Goal: Information Seeking & Learning: Learn about a topic

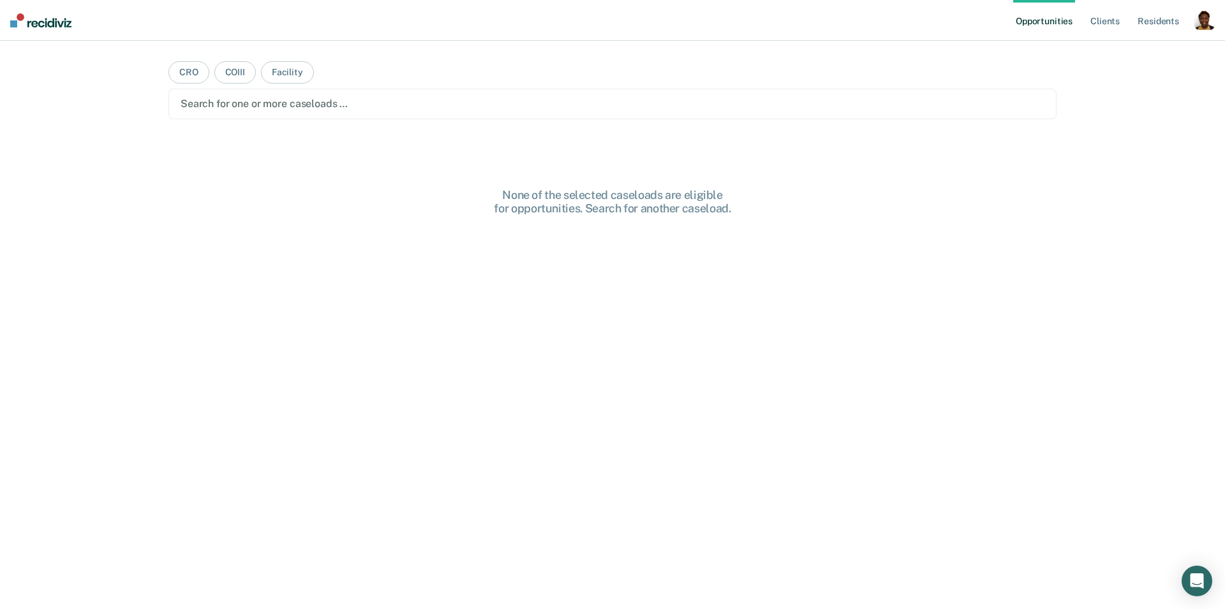
click at [1200, 25] on div "button" at bounding box center [1205, 20] width 20 height 20
click at [1128, 55] on link "Profile" at bounding box center [1153, 52] width 103 height 11
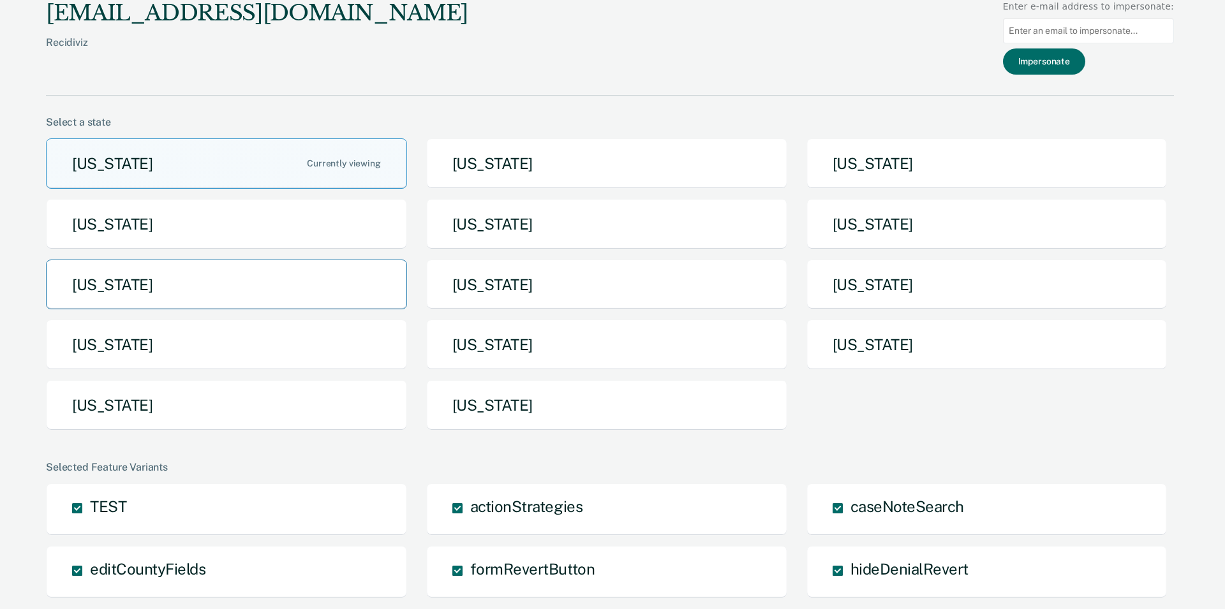
click at [316, 285] on button "[US_STATE]" at bounding box center [226, 285] width 361 height 50
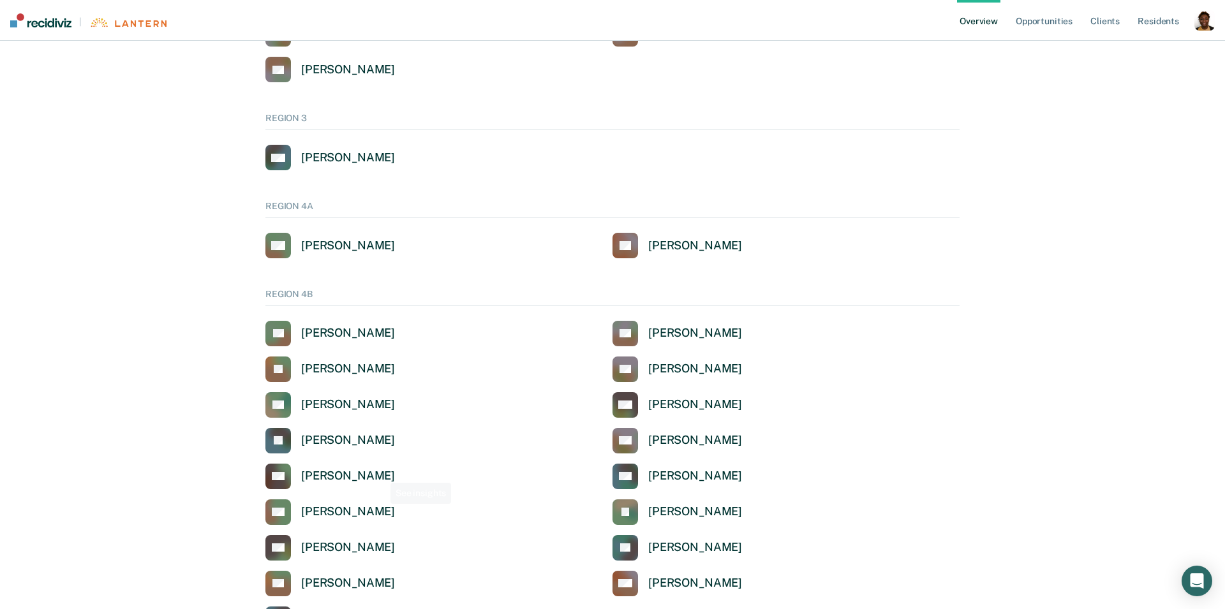
scroll to position [713, 0]
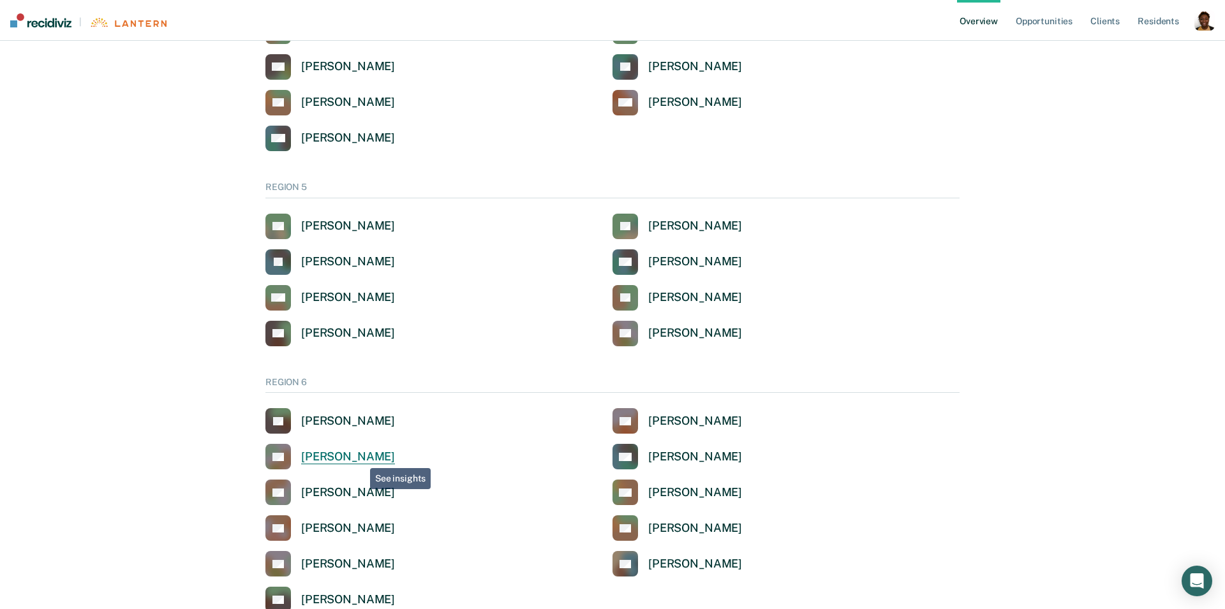
click at [360, 456] on div "[PERSON_NAME]" at bounding box center [348, 457] width 94 height 15
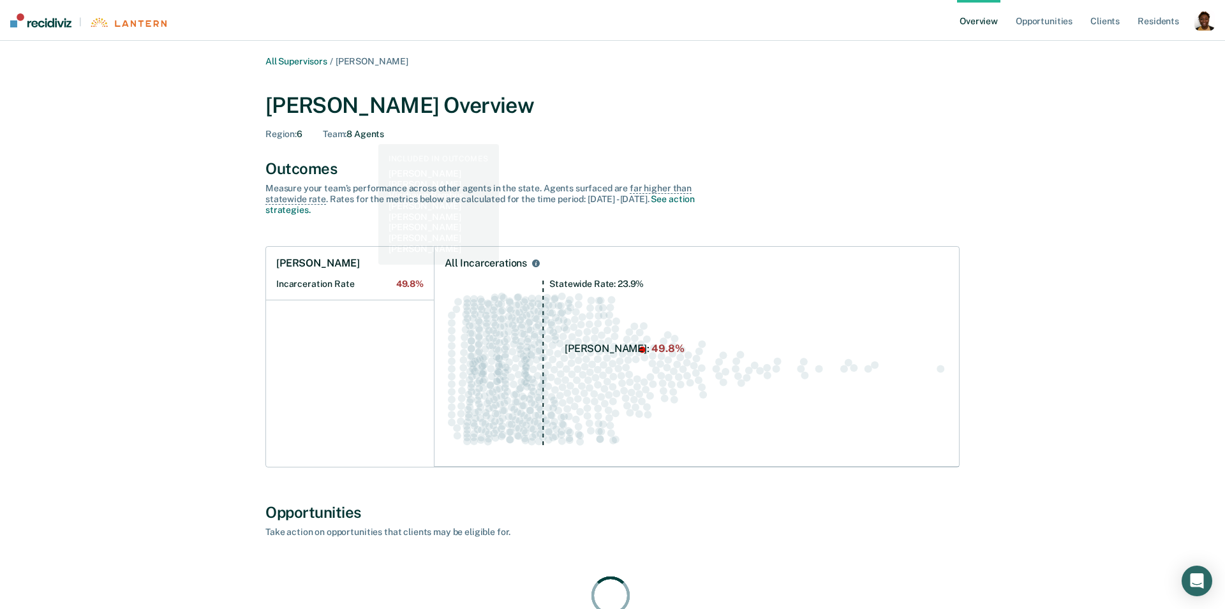
click at [370, 133] on div "Team : 8 Agents" at bounding box center [353, 134] width 61 height 11
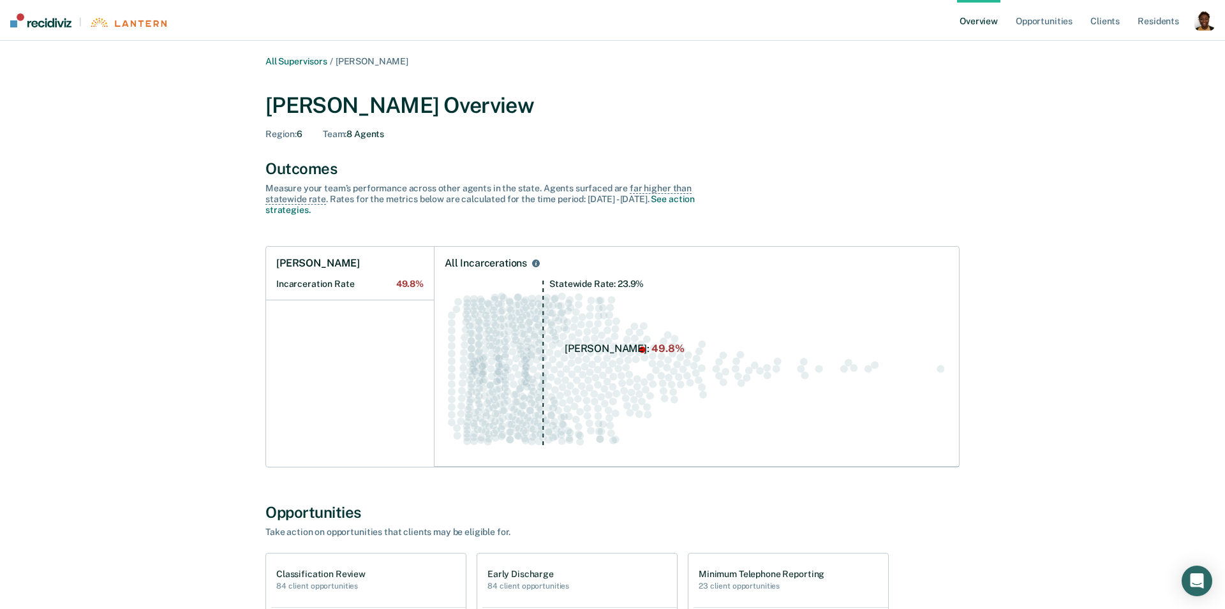
click at [280, 136] on span "Region :" at bounding box center [280, 134] width 31 height 10
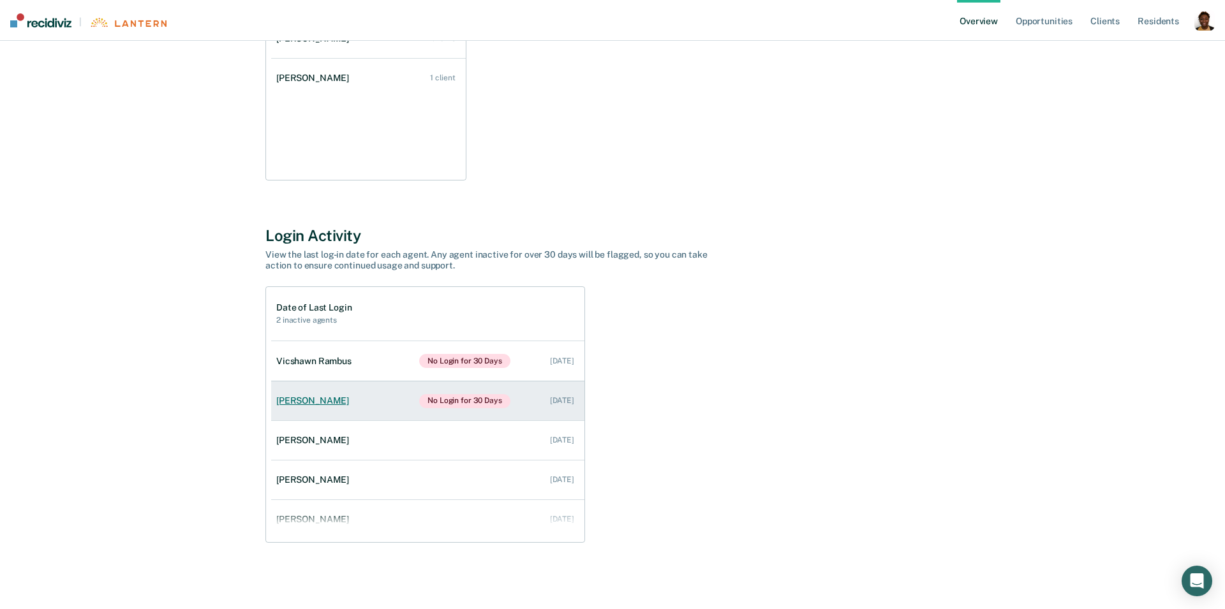
scroll to position [131, 0]
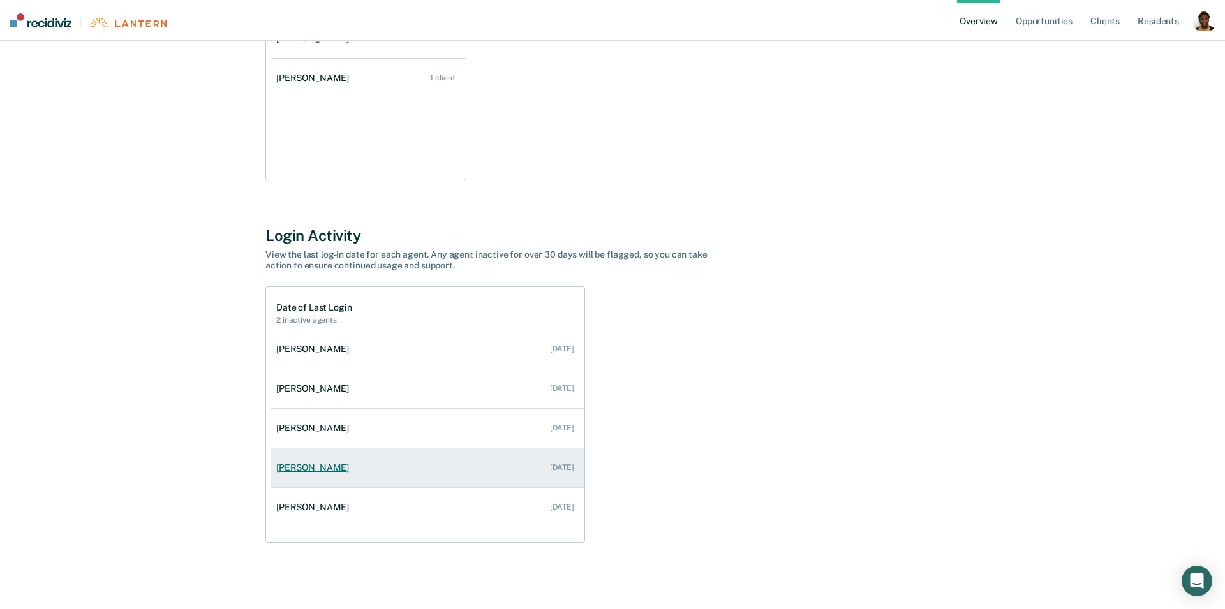
click at [301, 475] on link "[PERSON_NAME] [DATE]" at bounding box center [427, 468] width 313 height 36
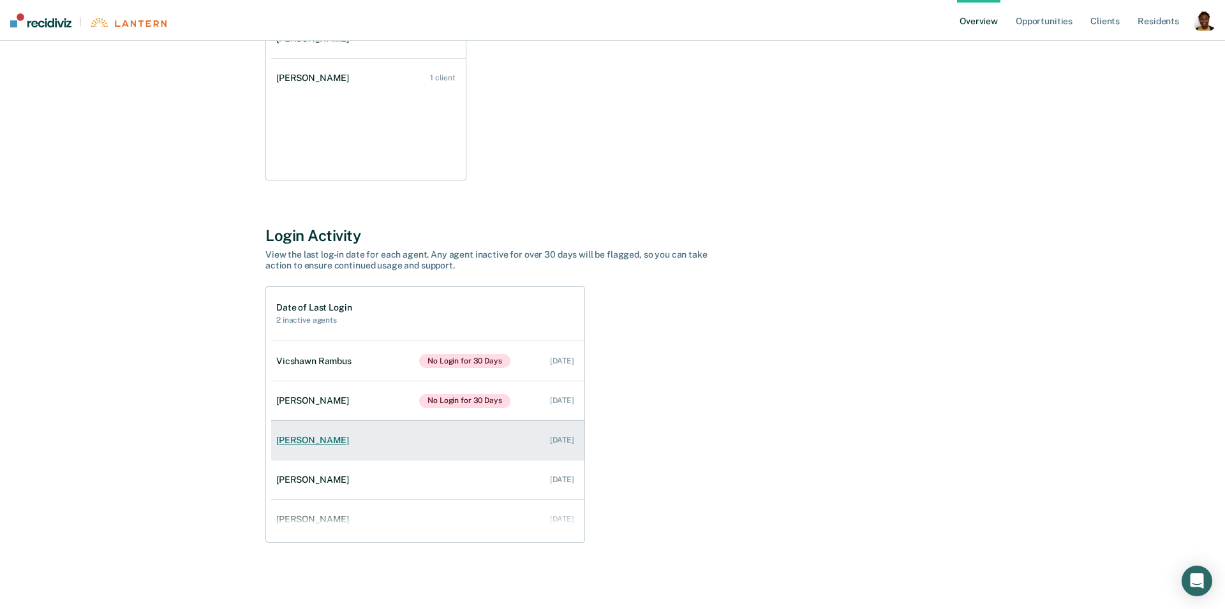
click at [301, 427] on link "[PERSON_NAME] [DATE]" at bounding box center [427, 440] width 313 height 36
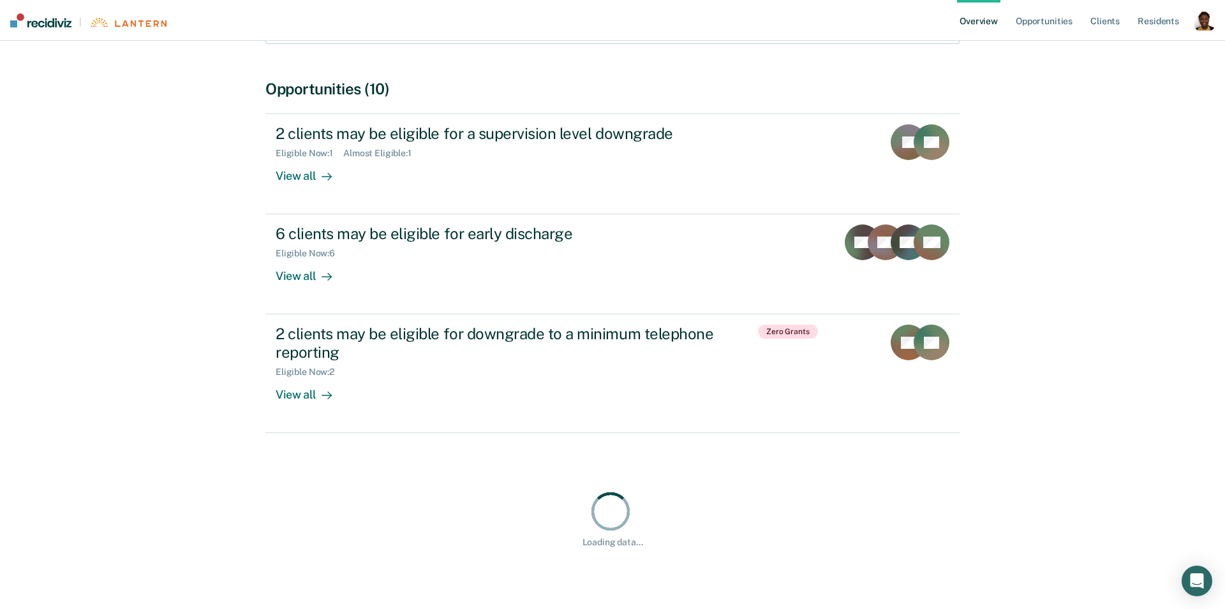
scroll to position [1, 0]
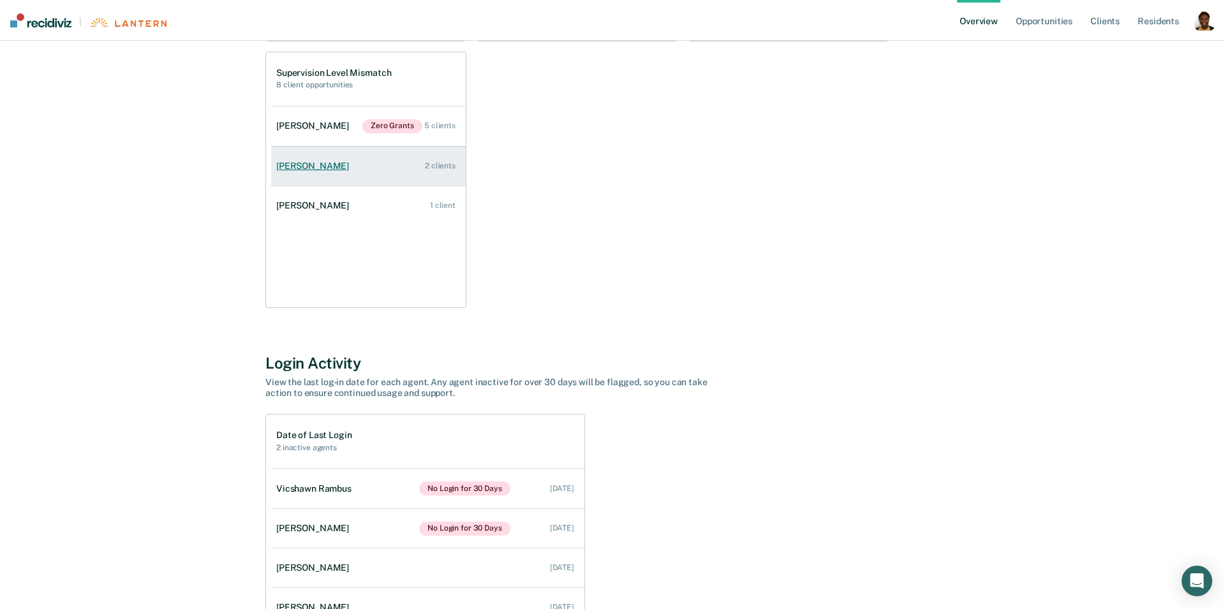
scroll to position [896, 0]
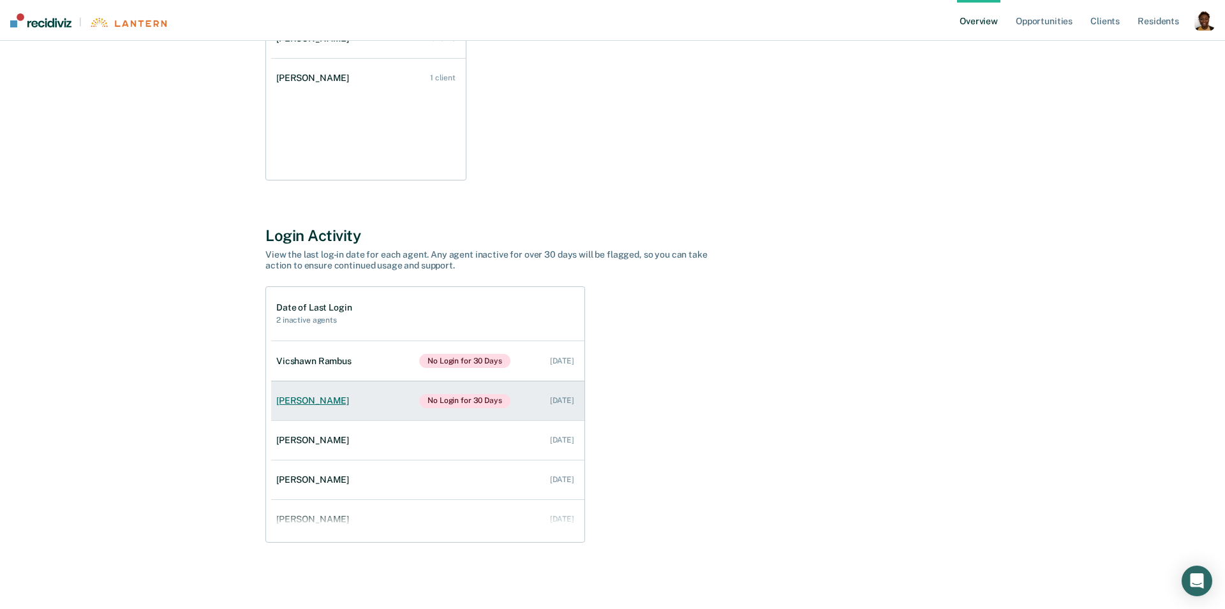
click at [316, 402] on div "[PERSON_NAME]" at bounding box center [315, 401] width 78 height 11
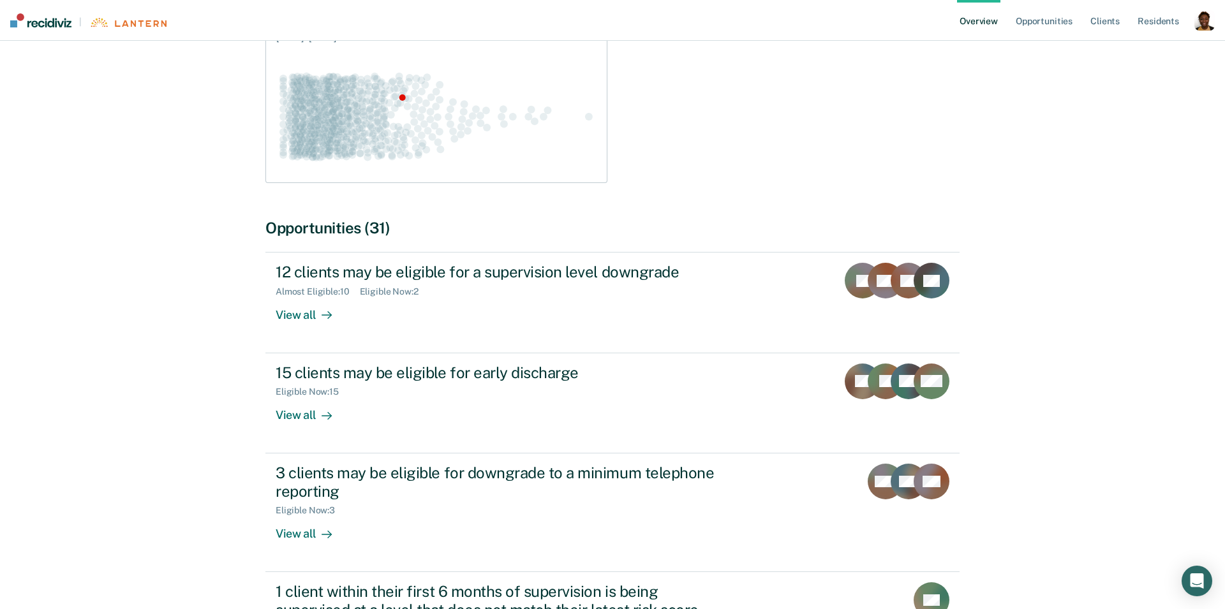
scroll to position [386, 0]
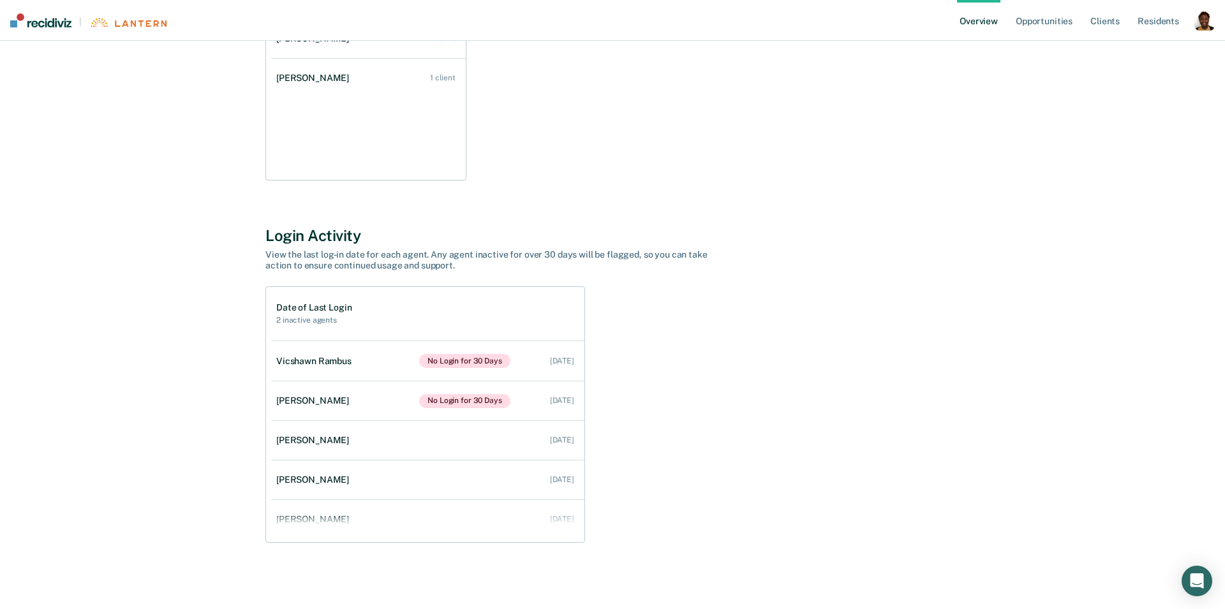
scroll to position [888, 0]
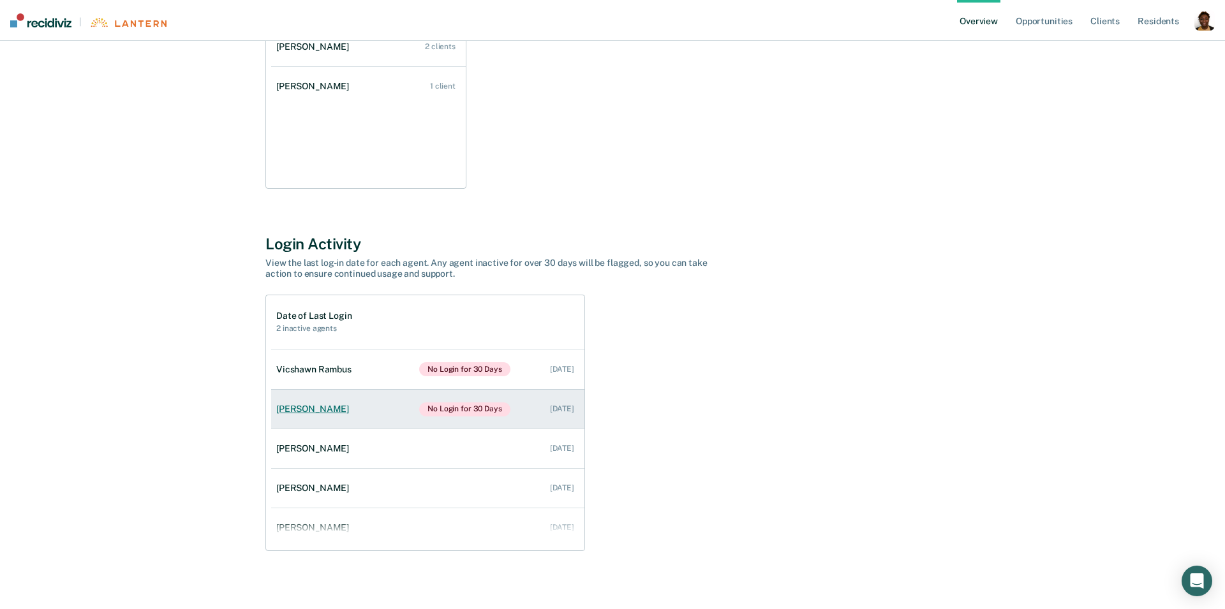
click at [303, 405] on div "[PERSON_NAME]" at bounding box center [315, 409] width 78 height 11
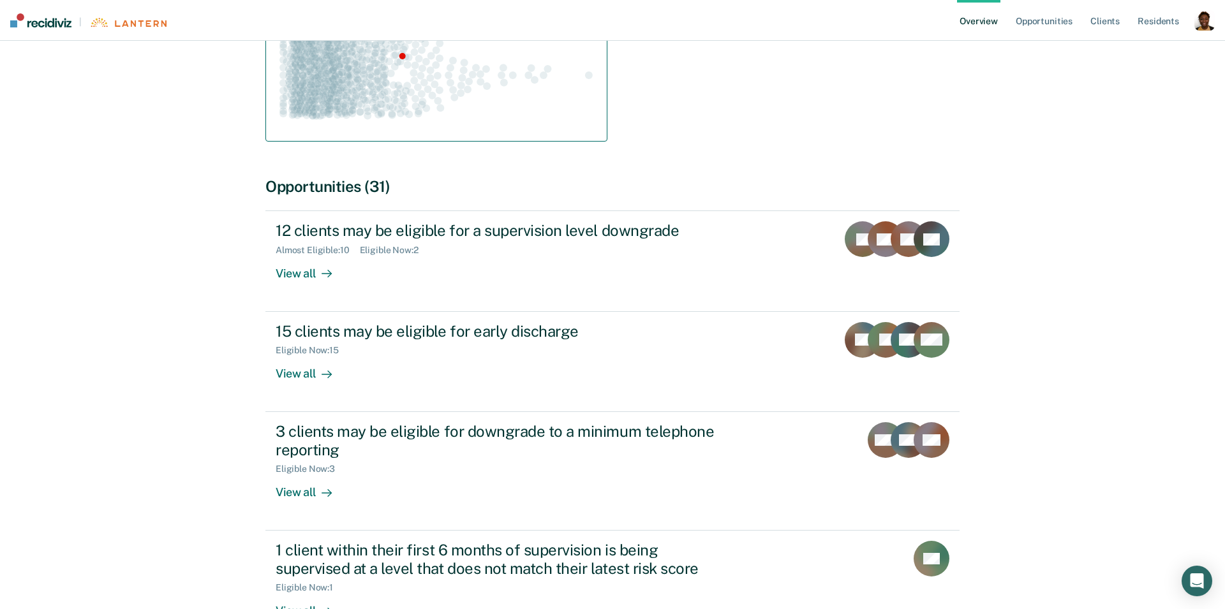
scroll to position [170, 0]
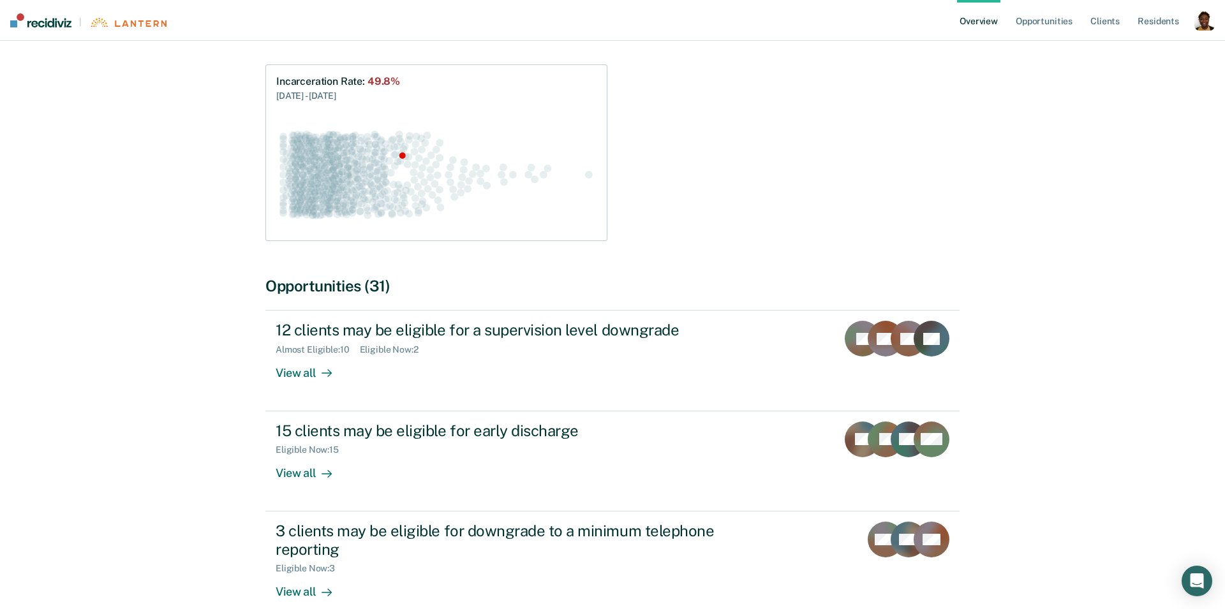
click at [1202, 27] on div "button" at bounding box center [1205, 20] width 20 height 20
click at [1107, 55] on link "Profile" at bounding box center [1153, 51] width 103 height 11
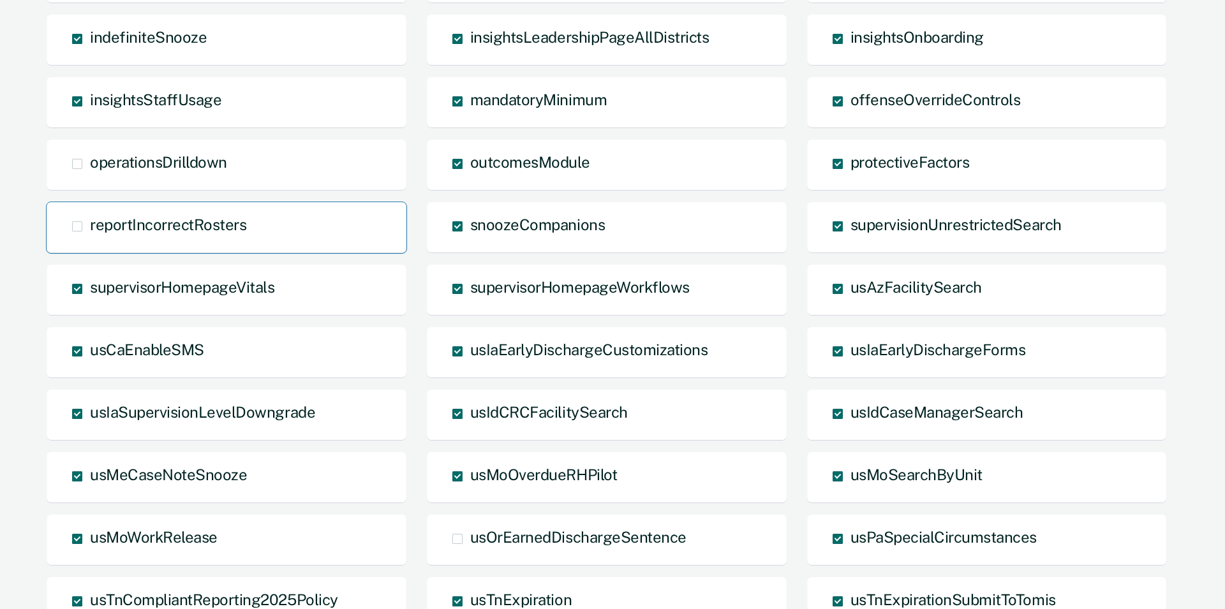
scroll to position [855, 0]
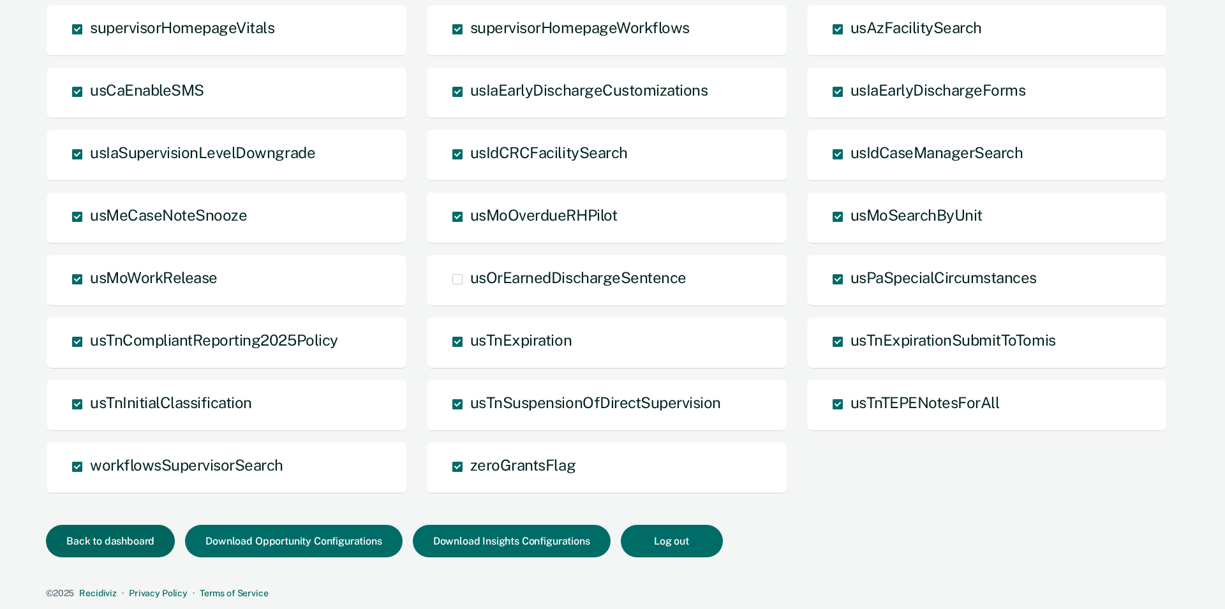
click at [137, 535] on button "Back to dashboard" at bounding box center [110, 541] width 129 height 33
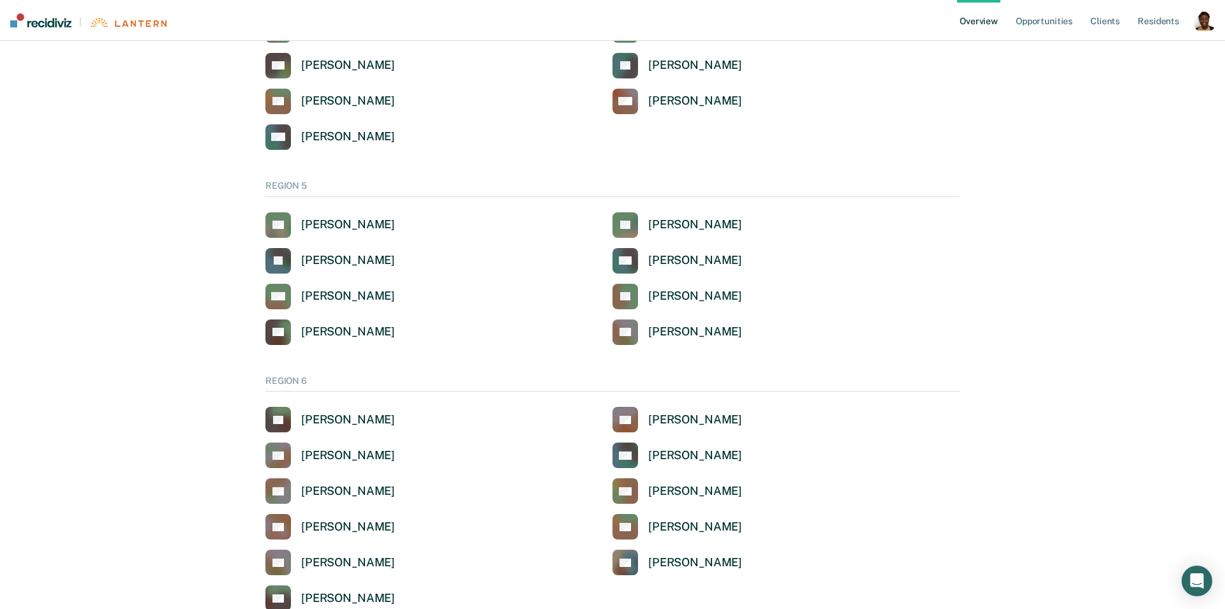
scroll to position [1001, 0]
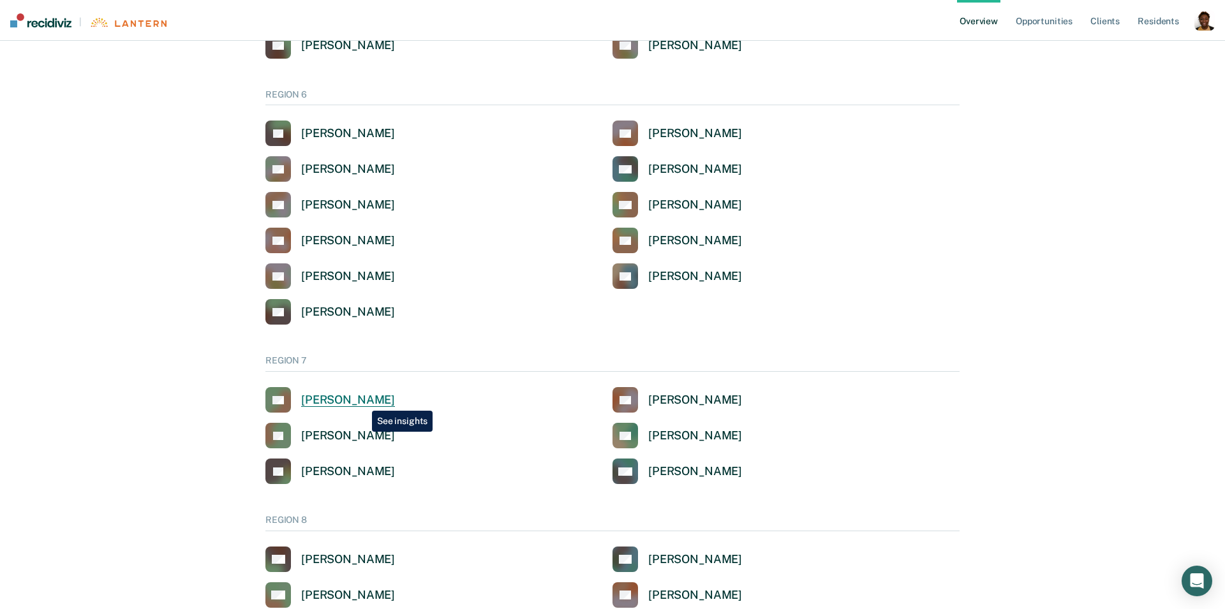
click at [362, 401] on div "[PERSON_NAME]" at bounding box center [348, 400] width 94 height 15
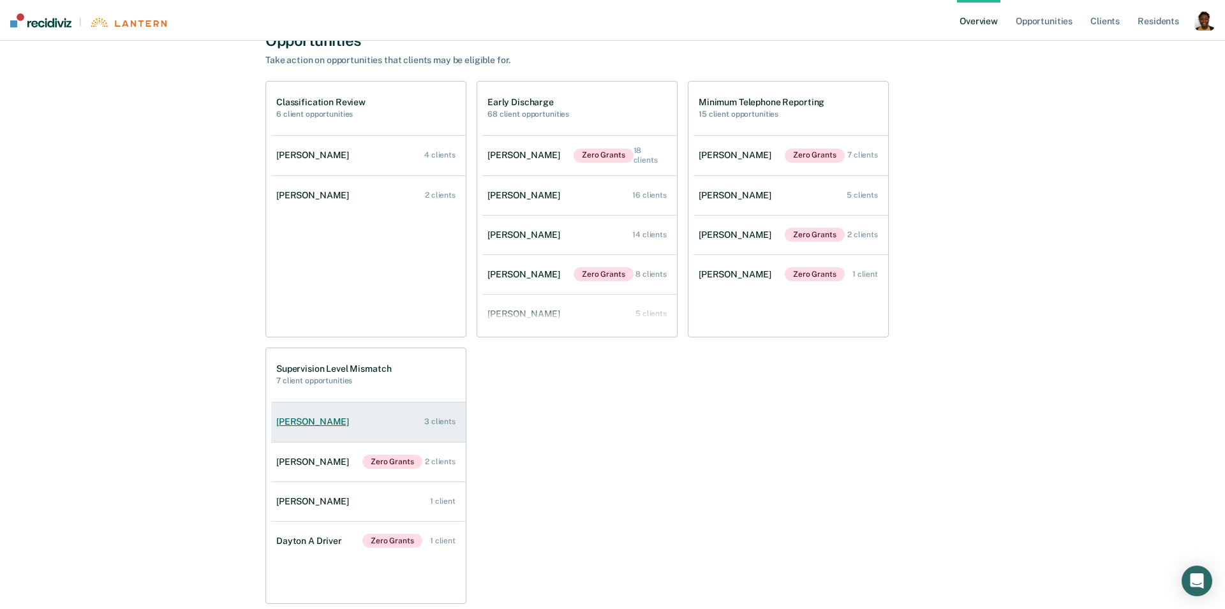
scroll to position [896, 0]
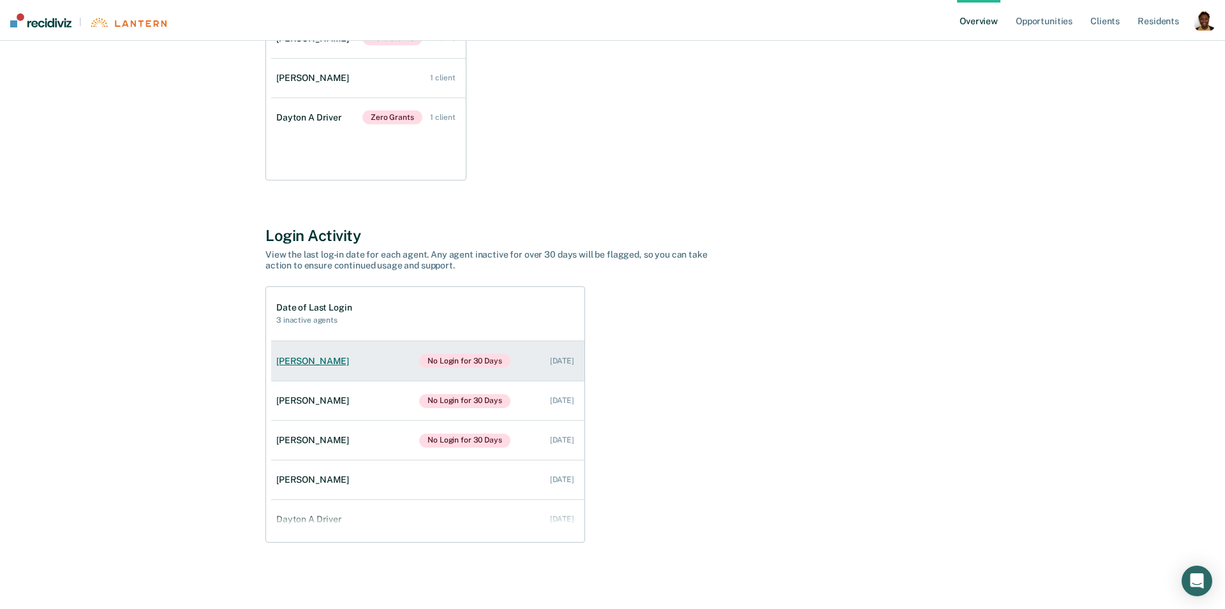
click at [317, 366] on link "[PERSON_NAME] No Login for 30 Days [DATE]" at bounding box center [427, 361] width 313 height 40
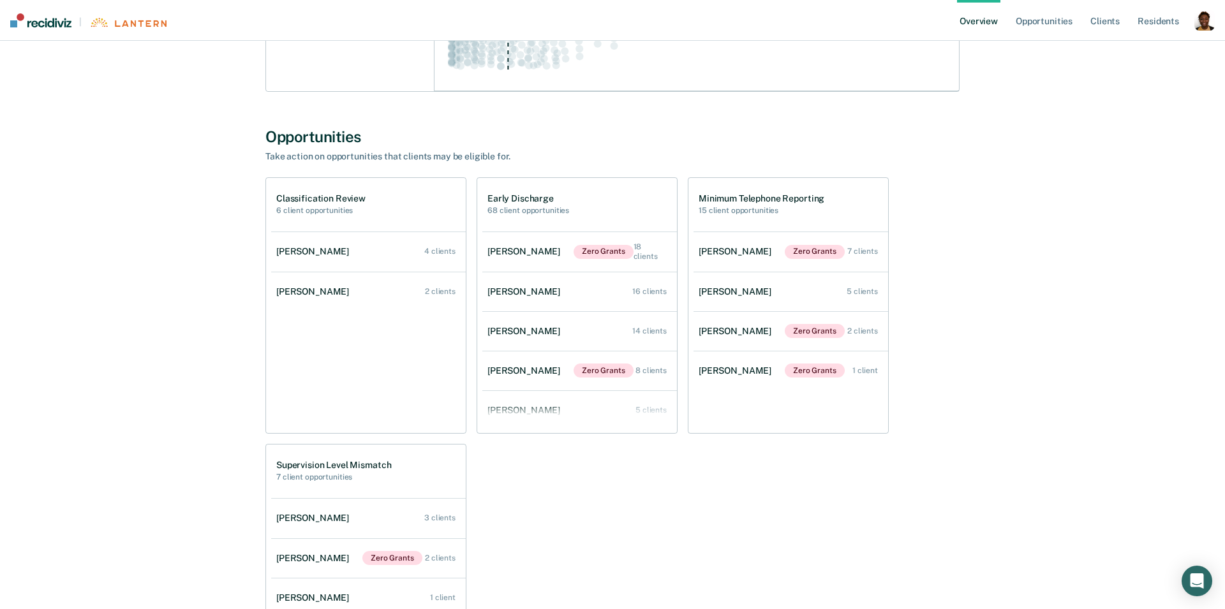
scroll to position [522, 0]
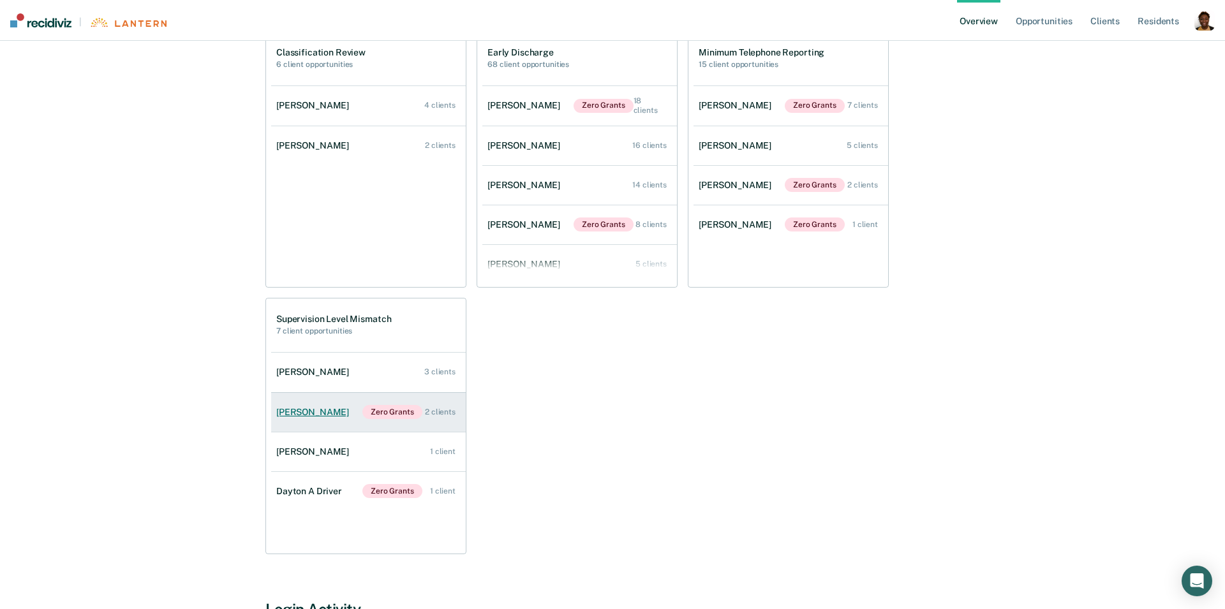
click at [308, 408] on div "[PERSON_NAME]" at bounding box center [315, 412] width 78 height 11
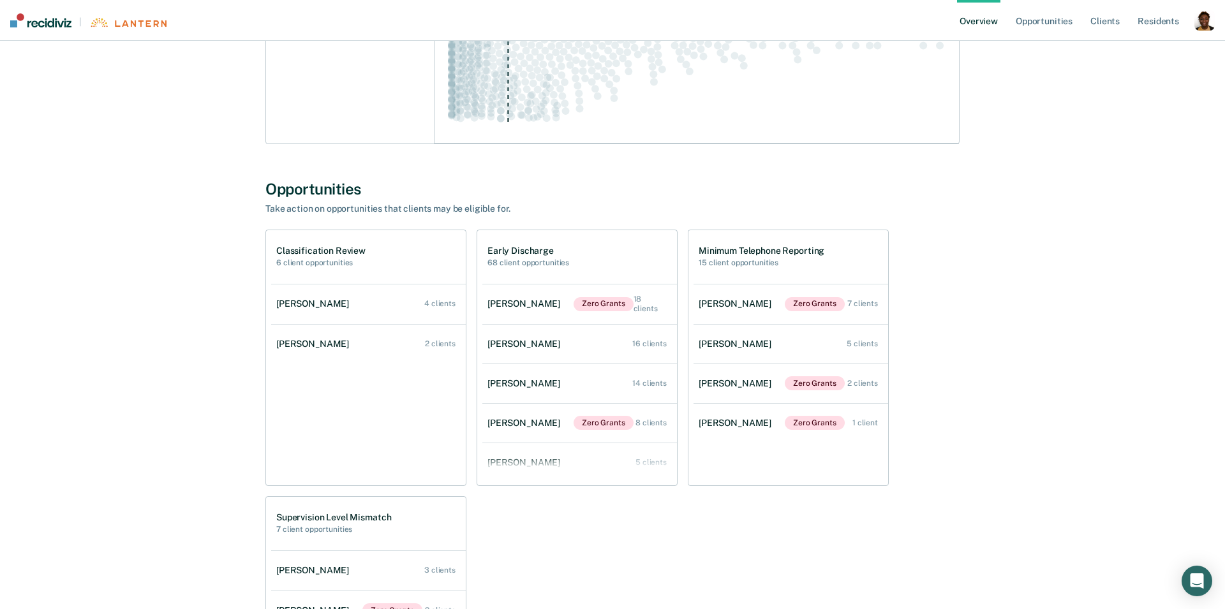
scroll to position [1, 0]
click at [294, 258] on h2 "6 client opportunities" at bounding box center [320, 262] width 89 height 9
click at [297, 251] on h1 "Classification Review" at bounding box center [320, 251] width 89 height 11
click at [337, 326] on link "[PERSON_NAME] 2 clients" at bounding box center [368, 344] width 195 height 36
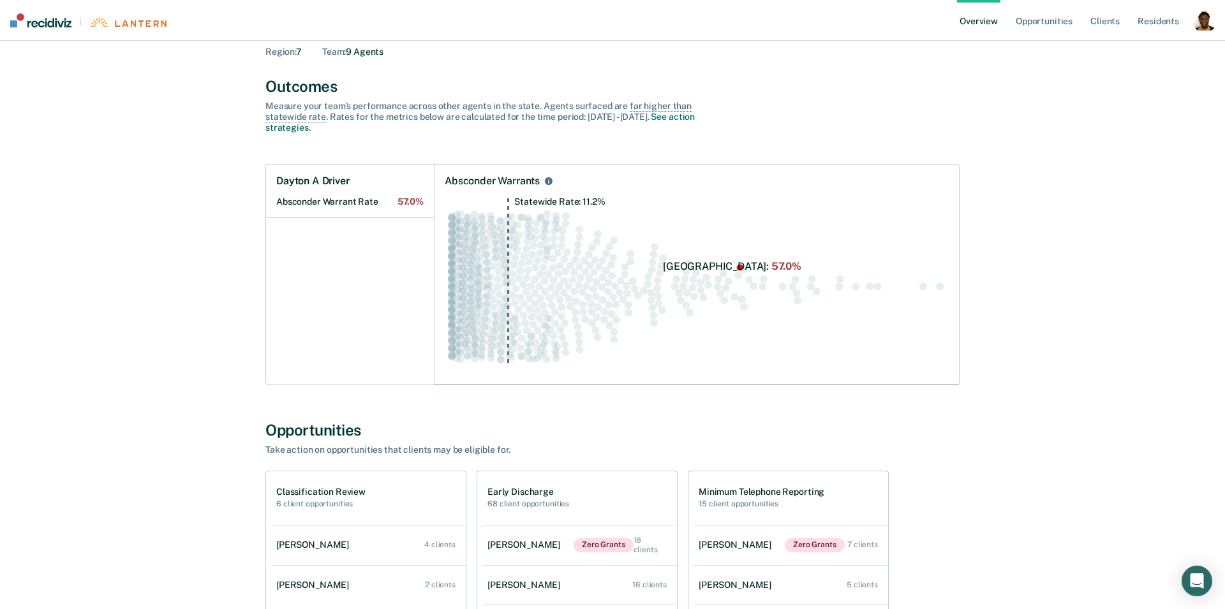
scroll to position [156, 0]
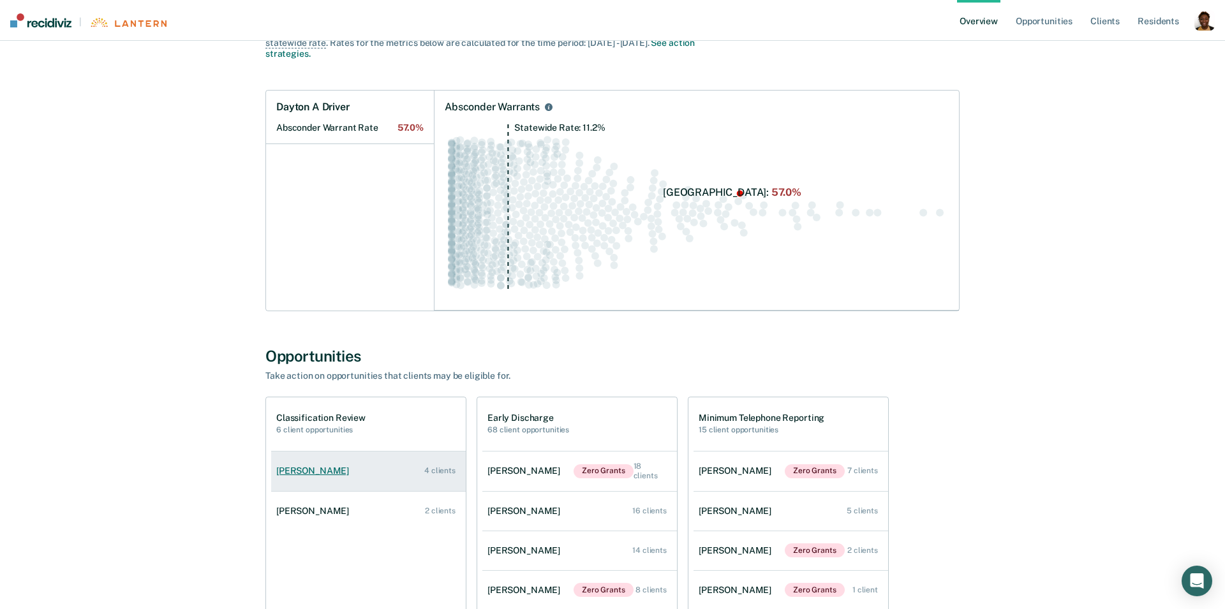
click at [321, 478] on link "Hanannah D Horn 4 clients" at bounding box center [368, 471] width 195 height 36
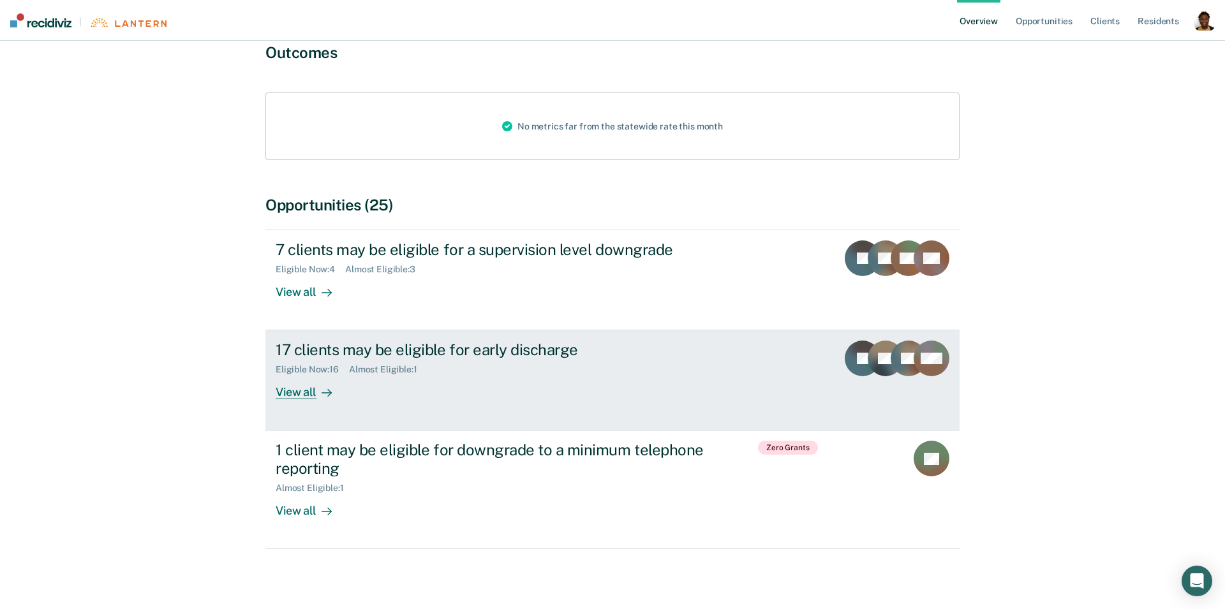
scroll to position [158, 0]
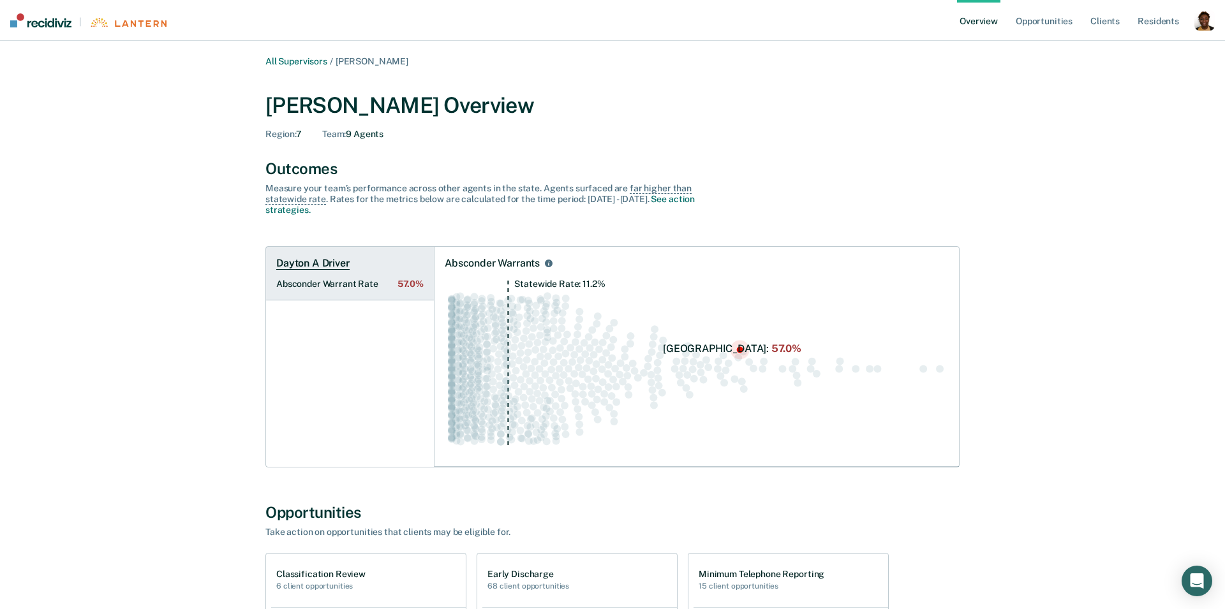
click at [312, 267] on h1 "Dayton A Driver" at bounding box center [312, 263] width 73 height 13
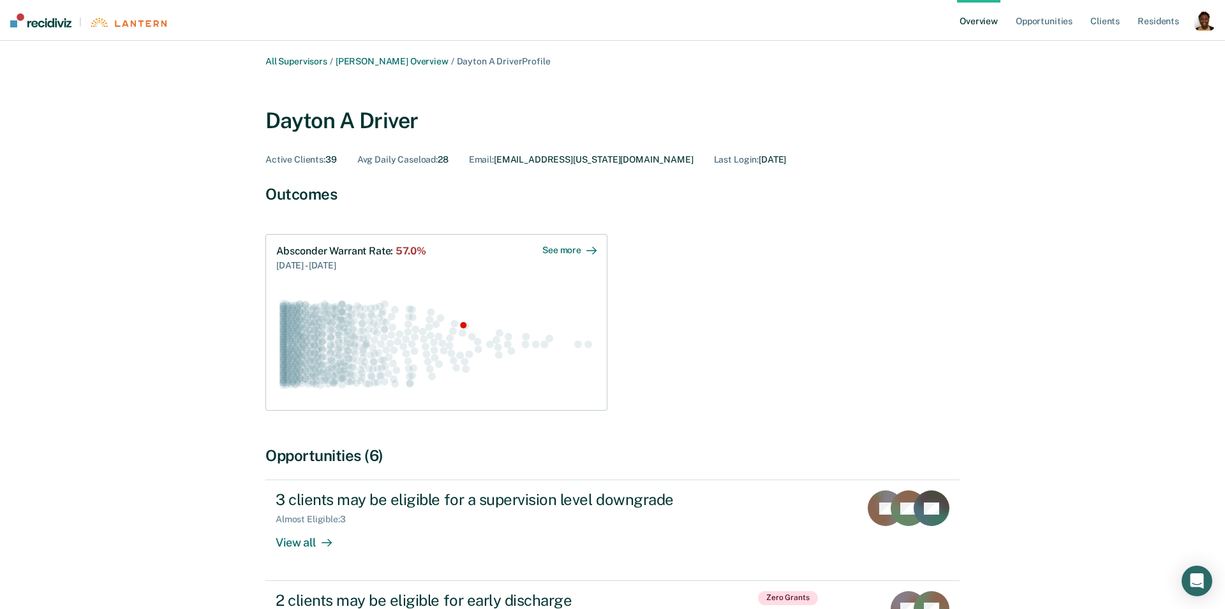
click at [312, 267] on div "[DATE] - [DATE]" at bounding box center [351, 264] width 150 height 15
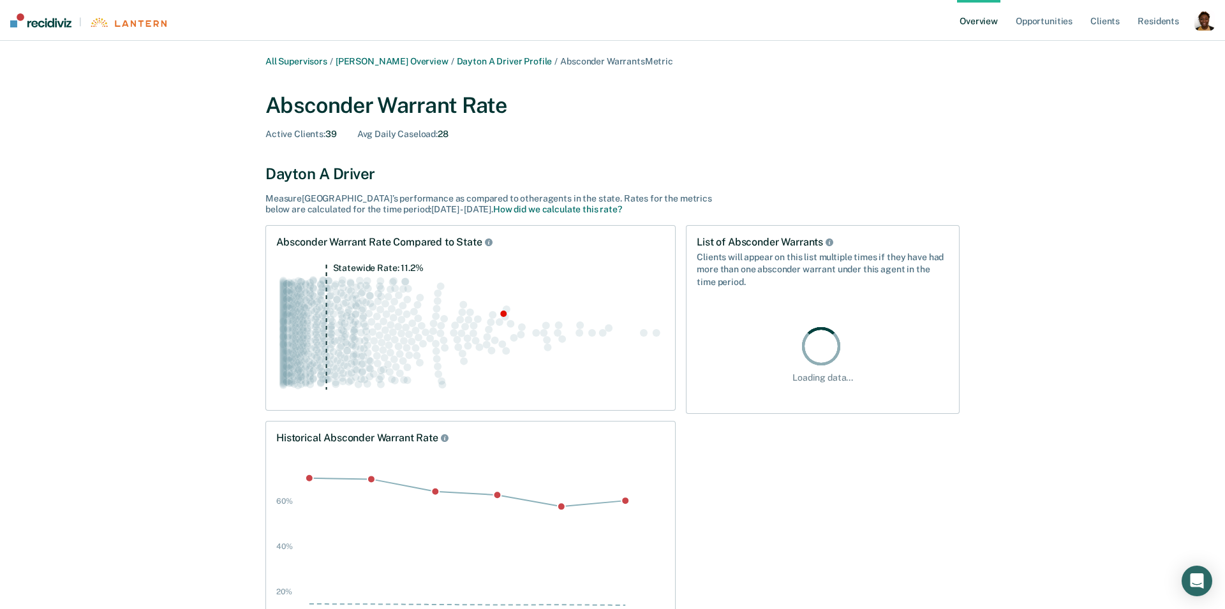
click at [530, 322] on icon "Statewide Rate: 11.2%" at bounding box center [470, 332] width 389 height 137
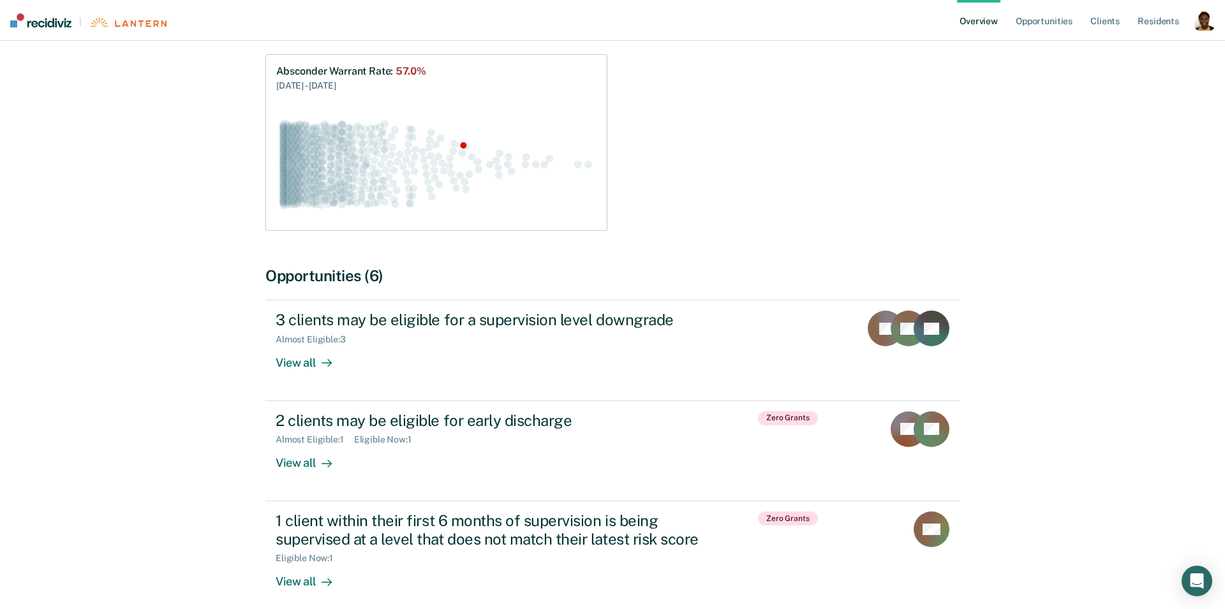
scroll to position [256, 0]
